Goal: Transaction & Acquisition: Subscribe to service/newsletter

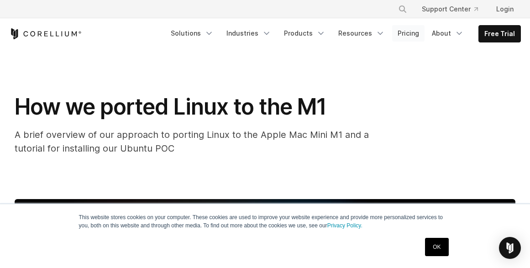
click at [413, 33] on link "Pricing" at bounding box center [408, 33] width 32 height 16
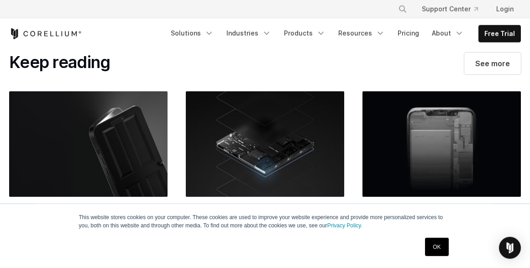
scroll to position [4463, 0]
